Goal: Transaction & Acquisition: Purchase product/service

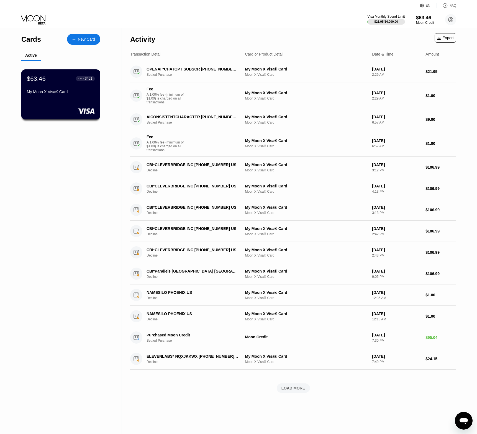
click at [63, 94] on div "My Moon X Visa® Card" at bounding box center [61, 92] width 68 height 4
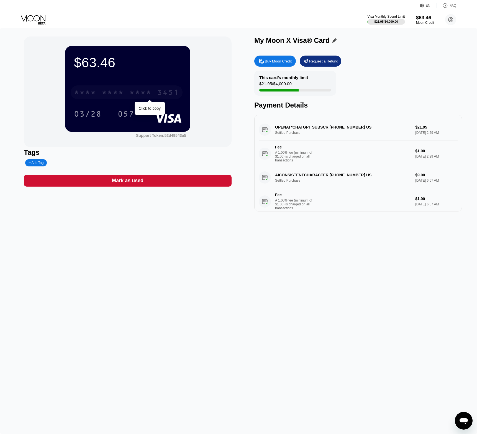
click at [127, 96] on div "* * * * * * * * * * * * 3451" at bounding box center [127, 93] width 112 height 14
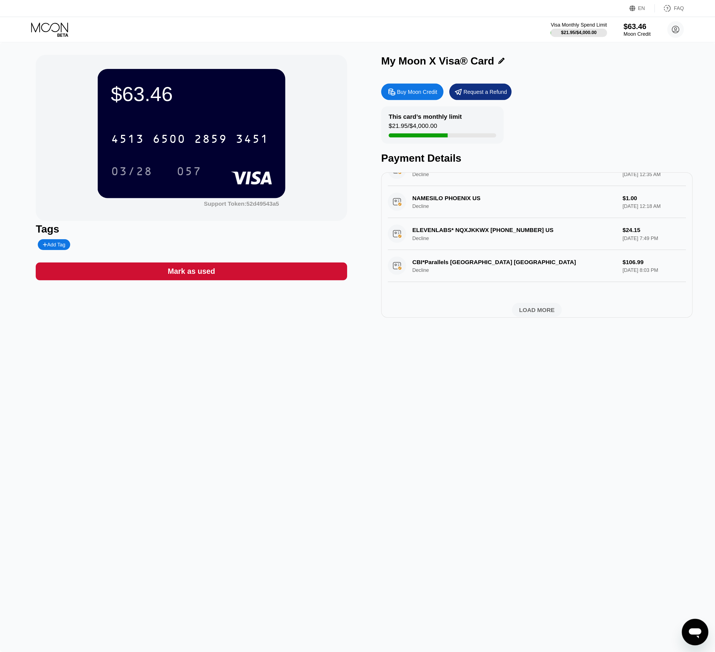
scroll to position [264, 0]
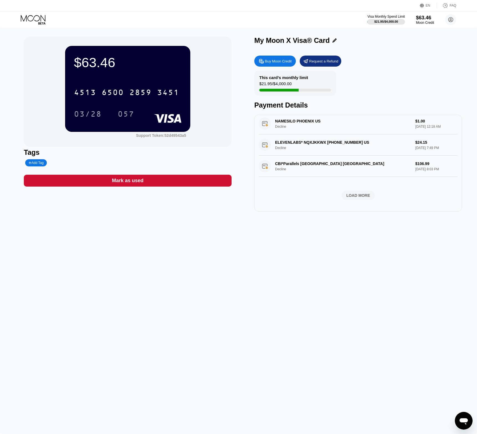
click at [251, 252] on div "$63.46 4513 6500 2859 3451 03/28 057 Support Token: 52d49543a5 Tags Add Tag Mar…" at bounding box center [238, 231] width 477 height 406
click at [282, 288] on div "$63.46 4513 6500 2859 3451 03/28 057 Support Token: 52d49543a5 Tags Add Tag Mar…" at bounding box center [238, 231] width 477 height 406
click at [279, 63] on div "Buy Moon Credit" at bounding box center [278, 61] width 27 height 5
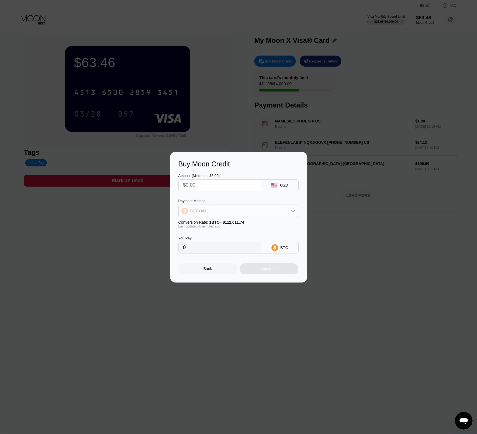
click at [294, 209] on icon at bounding box center [293, 211] width 4 height 4
click at [230, 242] on div "USDT on TRON" at bounding box center [238, 238] width 117 height 11
type input "0.00"
click at [235, 183] on input "text" at bounding box center [219, 185] width 73 height 11
type input "$8"
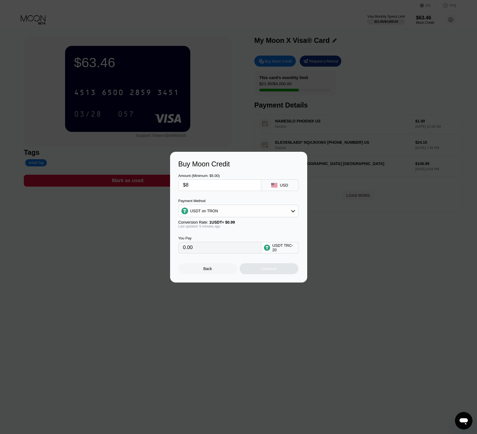
type input "8.08"
type input "$8"
click at [273, 274] on div "Continue" at bounding box center [268, 268] width 59 height 11
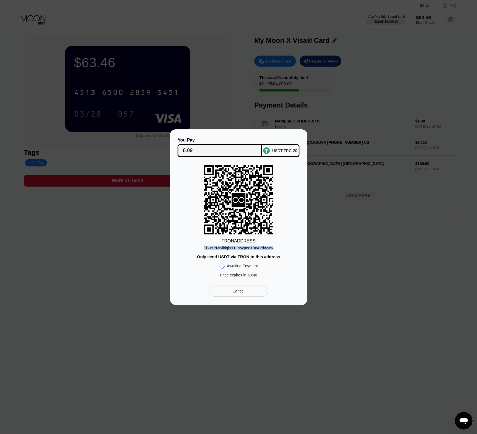
drag, startPoint x: 205, startPoint y: 250, endPoint x: 273, endPoint y: 250, distance: 67.5
click at [273, 250] on div "TRON ADDRESS TBuYPMtxikighcH...sWpeo1BcAVdvzwK Only send USDT via TRON to this …" at bounding box center [238, 222] width 120 height 115
copy div "TBuYPMtxikighcH...sWpeo1BcAVdvzwK"
click at [367, 260] on div "You Pay 8.09 USDT TRC-20 TRON ADDRESS TBuYPMtxikighcH...sWpeo1BcAVdvzwK Only se…" at bounding box center [238, 218] width 477 height 176
click at [258, 352] on div at bounding box center [242, 217] width 485 height 434
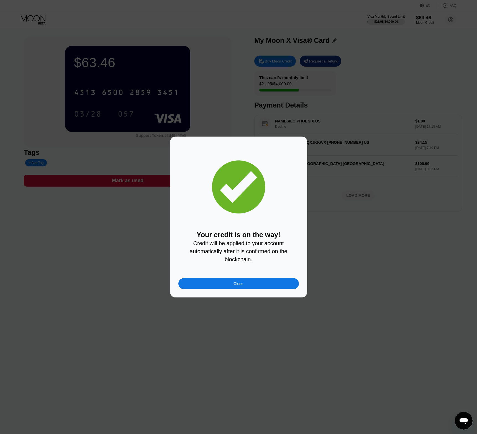
click at [245, 289] on div "Close" at bounding box center [238, 283] width 120 height 11
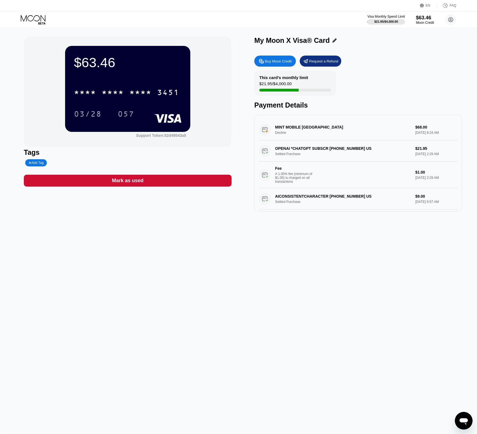
click at [216, 255] on div "$63.46 * * * * * * * * * * * * 3451 03/28 057 Support Token: 52d49543a5 Tags Ad…" at bounding box center [238, 231] width 477 height 406
click at [207, 306] on div "$72.29 * * * * * * * * * * * * 3451 03/28 057 Support Token: 52d49543a5 Tags Ad…" at bounding box center [238, 231] width 477 height 406
